Goal: Complete application form: Complete application form

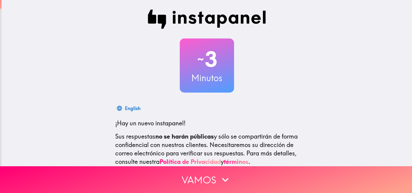
scroll to position [66, 0]
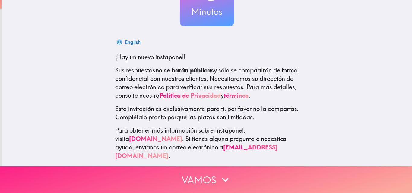
click at [218, 177] on icon "button" at bounding box center [224, 180] width 13 height 13
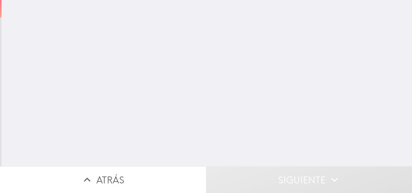
scroll to position [0, 0]
click at [159, 49] on input "number" at bounding box center [152, 48] width 79 height 19
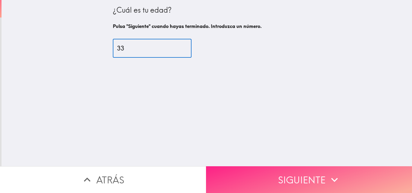
type input "33"
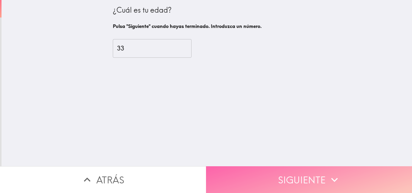
click at [240, 178] on button "Siguiente" at bounding box center [309, 180] width 206 height 27
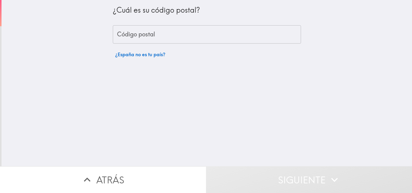
click at [167, 37] on input "Código postal" at bounding box center [207, 34] width 188 height 19
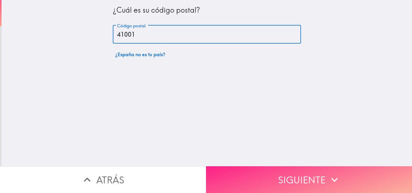
type input "41001"
click at [237, 175] on button "Siguiente" at bounding box center [309, 180] width 206 height 27
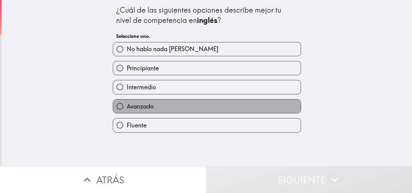
click at [165, 108] on label "Avanzado" at bounding box center [206, 107] width 187 height 14
click at [127, 108] on input "Avanzado" at bounding box center [120, 107] width 14 height 14
radio input "true"
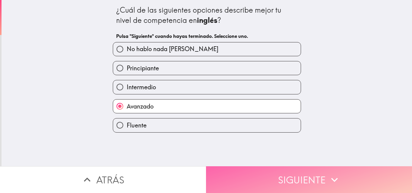
click at [228, 172] on button "Siguiente" at bounding box center [309, 180] width 206 height 27
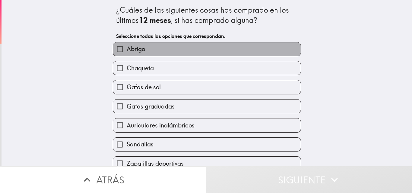
click at [152, 52] on label "Abrigo" at bounding box center [206, 49] width 187 height 14
click at [127, 52] on input "Abrigo" at bounding box center [120, 49] width 14 height 14
checkbox input "true"
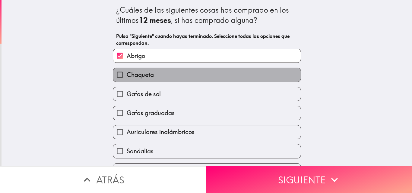
click at [148, 70] on label "Chaqueta" at bounding box center [206, 75] width 187 height 14
click at [127, 70] on input "Chaqueta" at bounding box center [120, 75] width 14 height 14
checkbox input "true"
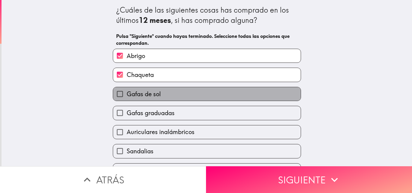
click at [155, 94] on span "Gafas de sol" at bounding box center [144, 94] width 34 height 8
click at [127, 94] on input "Gafas de sol" at bounding box center [120, 94] width 14 height 14
checkbox input "true"
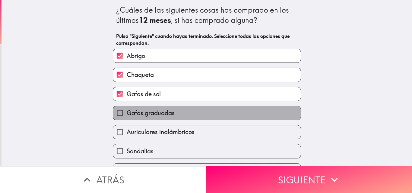
click at [166, 116] on span "Gafas graduadas" at bounding box center [151, 113] width 48 height 8
click at [127, 116] on input "Gafas graduadas" at bounding box center [120, 113] width 14 height 14
checkbox input "true"
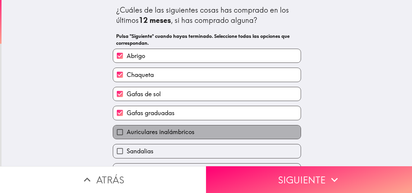
click at [172, 129] on span "Auriculares inalámbricos" at bounding box center [161, 132] width 68 height 8
click at [127, 129] on input "Auriculares inalámbricos" at bounding box center [120, 133] width 14 height 14
checkbox input "true"
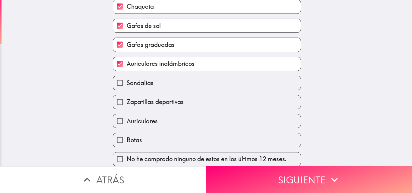
scroll to position [74, 0]
click at [168, 79] on label "Sandalias" at bounding box center [206, 83] width 187 height 14
click at [127, 79] on input "Sandalias" at bounding box center [120, 83] width 14 height 14
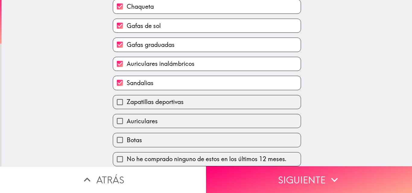
click at [168, 83] on label "Sandalias" at bounding box center [206, 83] width 187 height 14
click at [127, 83] on input "Sandalias" at bounding box center [120, 83] width 14 height 14
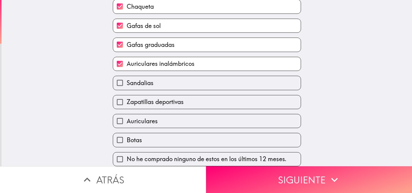
click at [165, 77] on label "Sandalias" at bounding box center [206, 83] width 187 height 14
click at [127, 77] on input "Sandalias" at bounding box center [120, 83] width 14 height 14
checkbox input "true"
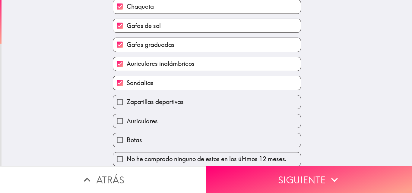
click at [159, 101] on span "Zapatillas deportivas" at bounding box center [155, 102] width 57 height 8
click at [127, 101] on input "Zapatillas deportivas" at bounding box center [120, 103] width 14 height 14
checkbox input "true"
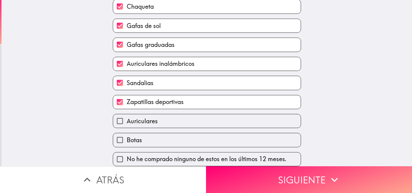
click at [159, 115] on label "Auriculares" at bounding box center [206, 122] width 187 height 14
click at [127, 115] on input "Auriculares" at bounding box center [120, 122] width 14 height 14
checkbox input "true"
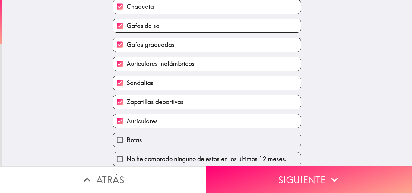
click at [159, 138] on label "Botas" at bounding box center [206, 140] width 187 height 14
click at [127, 138] on input "Botas" at bounding box center [120, 140] width 14 height 14
checkbox input "true"
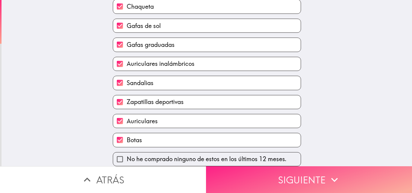
click at [234, 177] on button "Siguiente" at bounding box center [309, 180] width 206 height 27
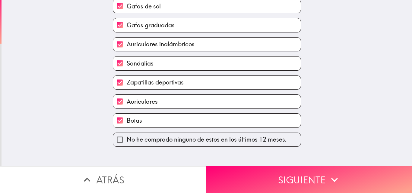
scroll to position [0, 0]
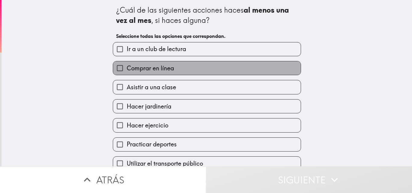
click at [168, 70] on span "Comprar en línea" at bounding box center [150, 68] width 47 height 8
click at [127, 70] on input "Comprar en línea" at bounding box center [120, 68] width 14 height 14
checkbox input "true"
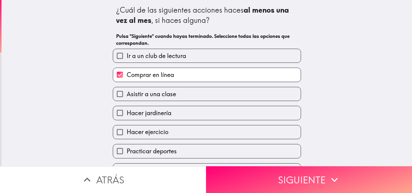
click at [174, 133] on label "Hacer ejercicio" at bounding box center [206, 133] width 187 height 14
click at [127, 133] on input "Hacer ejercicio" at bounding box center [120, 133] width 14 height 14
checkbox input "true"
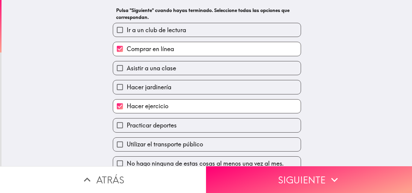
scroll to position [35, 0]
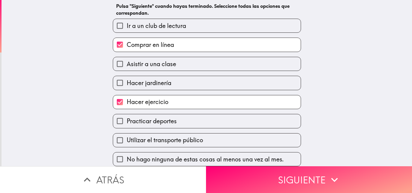
click at [177, 115] on label "Practicar deportes" at bounding box center [206, 122] width 187 height 14
click at [127, 115] on input "Practicar deportes" at bounding box center [120, 122] width 14 height 14
checkbox input "true"
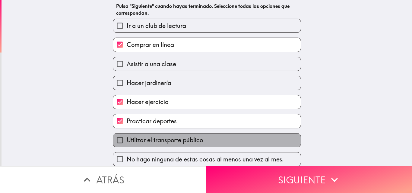
drag, startPoint x: 214, startPoint y: 138, endPoint x: 218, endPoint y: 155, distance: 17.0
click at [214, 138] on label "Utilizar el transporte público" at bounding box center [206, 141] width 187 height 14
click at [127, 138] on input "Utilizar el transporte público" at bounding box center [120, 141] width 14 height 14
checkbox input "true"
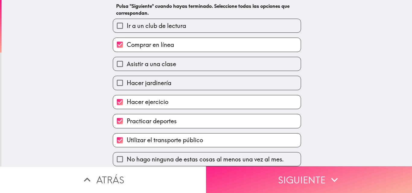
click at [228, 177] on button "Siguiente" at bounding box center [309, 180] width 206 height 27
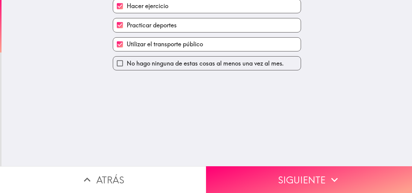
scroll to position [0, 0]
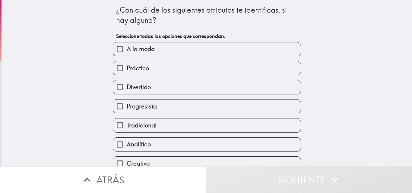
click at [158, 52] on label "A la moda" at bounding box center [206, 49] width 187 height 14
click at [127, 52] on input "A la moda" at bounding box center [120, 49] width 14 height 14
checkbox input "true"
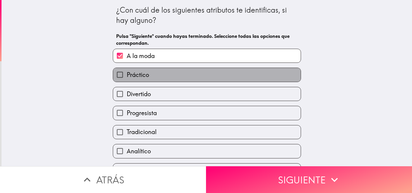
click at [158, 73] on label "Práctico" at bounding box center [206, 75] width 187 height 14
click at [127, 73] on input "Práctico" at bounding box center [120, 75] width 14 height 14
checkbox input "true"
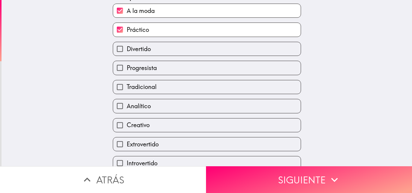
scroll to position [74, 0]
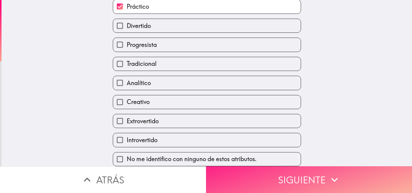
click at [265, 170] on button "Siguiente" at bounding box center [309, 180] width 206 height 27
